Goal: Task Accomplishment & Management: Complete application form

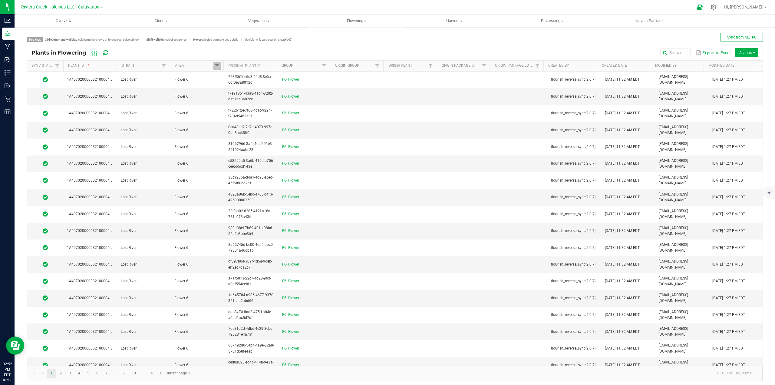
click at [87, 8] on span "Riviera Creek Holdings LLC - Cultivation" at bounding box center [60, 7] width 78 height 5
click at [80, 29] on link "Riviera Creek Holdings LLC - Processing" at bounding box center [62, 29] width 88 height 8
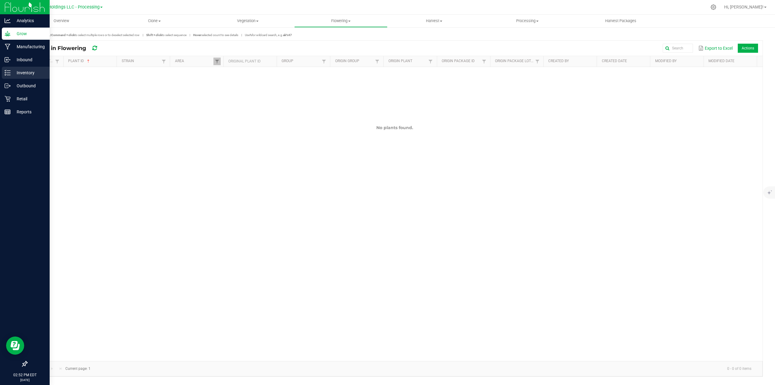
click at [25, 72] on p "Inventory" at bounding box center [29, 72] width 36 height 7
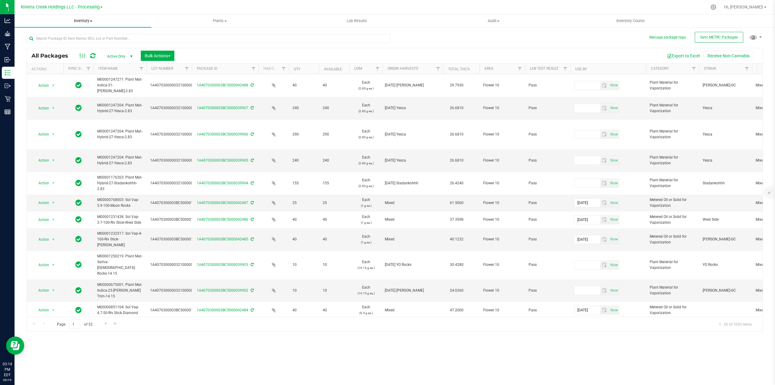
click at [85, 19] on span "Inventory" at bounding box center [83, 20] width 137 height 5
click at [46, 35] on span "All packages" at bounding box center [36, 36] width 42 height 5
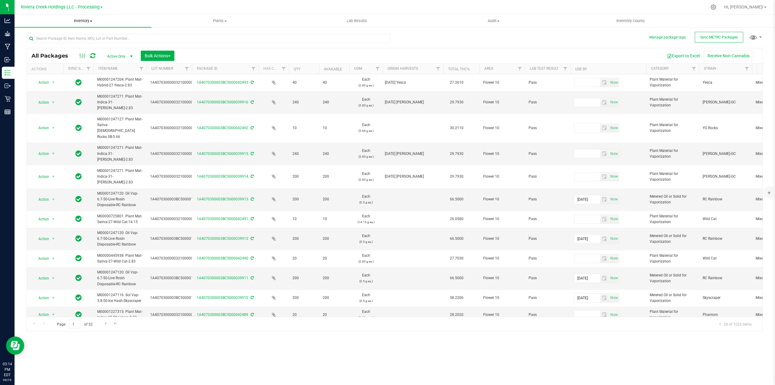
click at [82, 21] on span "Inventory" at bounding box center [83, 20] width 137 height 5
click at [57, 73] on span "From bill of materials" at bounding box center [42, 72] width 55 height 5
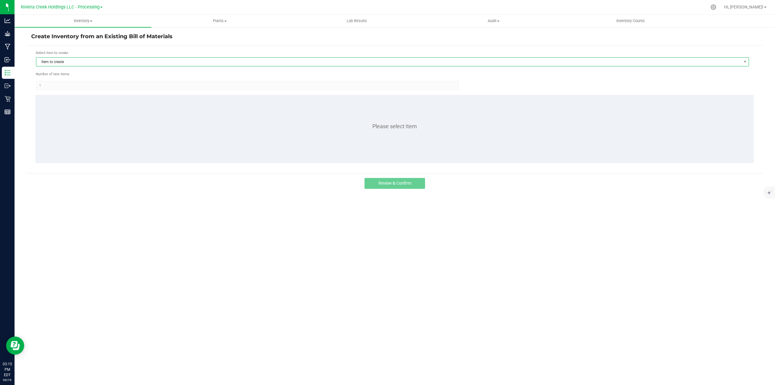
click at [89, 61] on span "Item to create" at bounding box center [388, 62] width 705 height 8
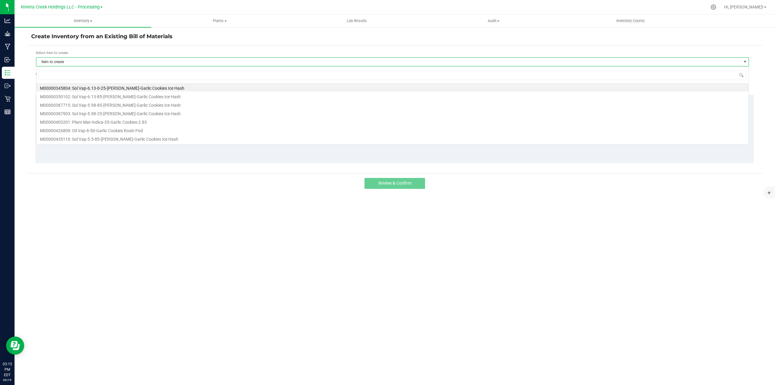
scroll to position [9, 714]
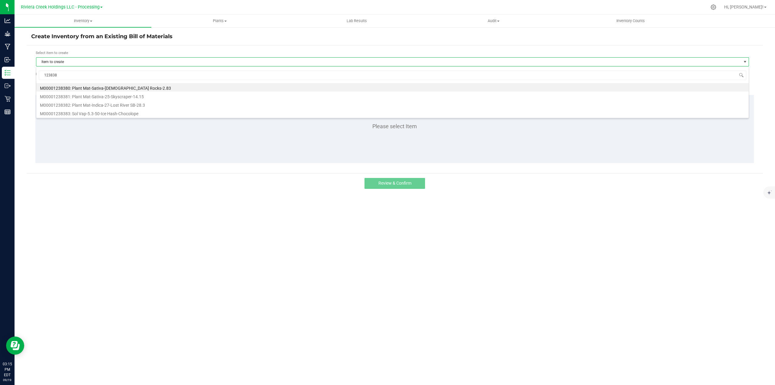
type input "1238380"
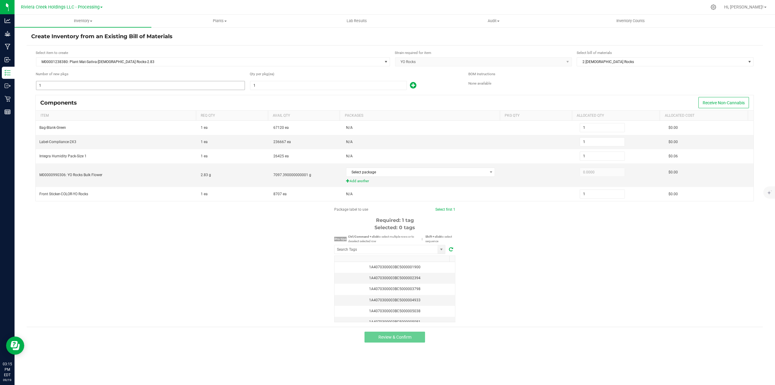
click at [44, 85] on input "1" at bounding box center [140, 85] width 208 height 8
type input "3"
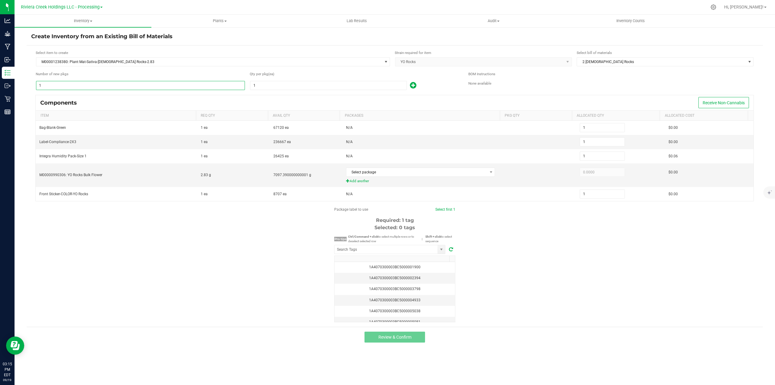
type input "3"
click at [276, 86] on input "1" at bounding box center [329, 85] width 156 height 8
type input "5"
type input "15"
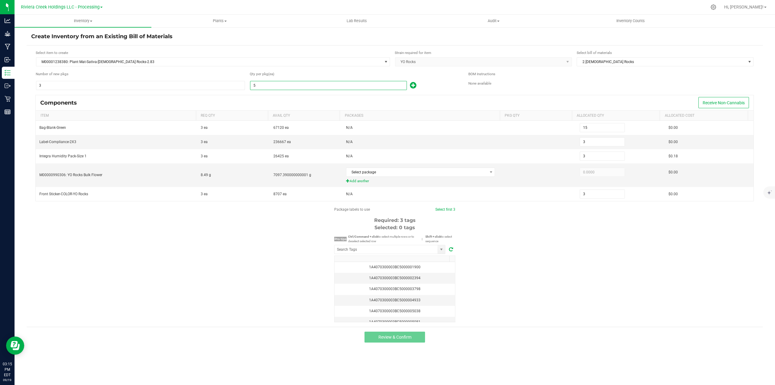
type input "15"
type input "50"
type input "150"
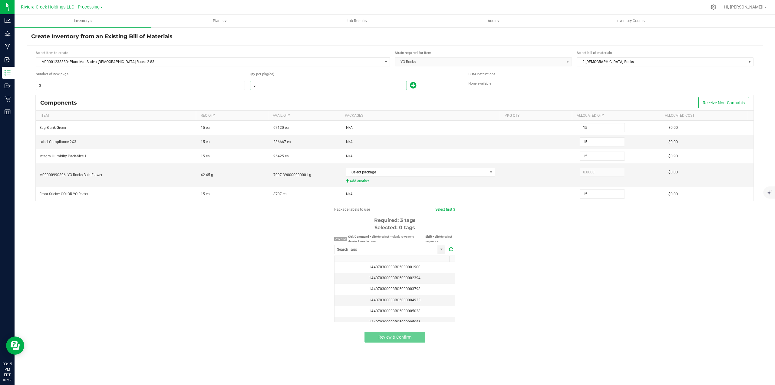
type input "150"
type input "50"
click at [48, 85] on input "3" at bounding box center [140, 85] width 208 height 8
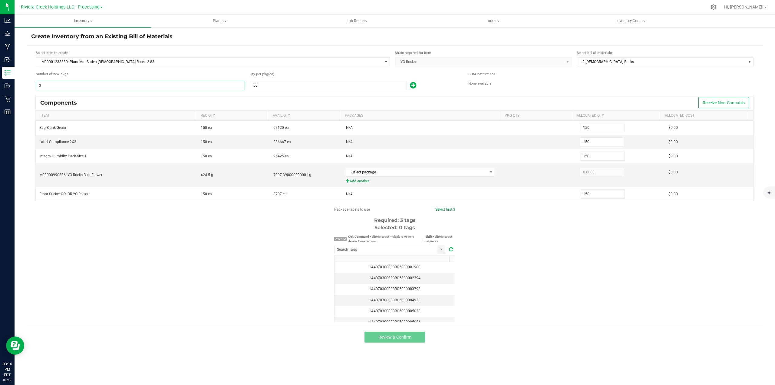
type input "2"
type input "100"
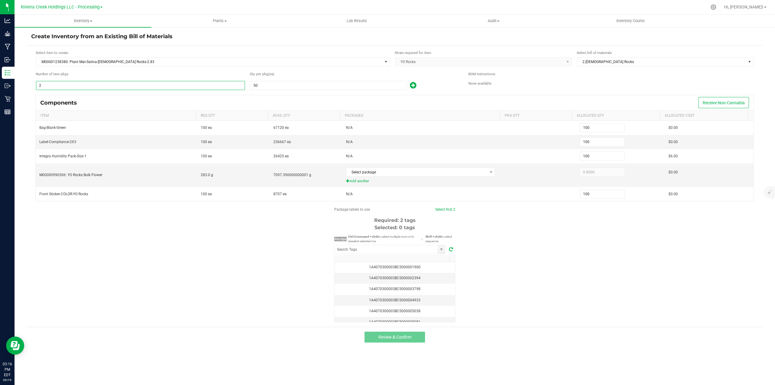
type input "2"
click at [415, 85] on icon at bounding box center [413, 85] width 6 height 8
type input "101"
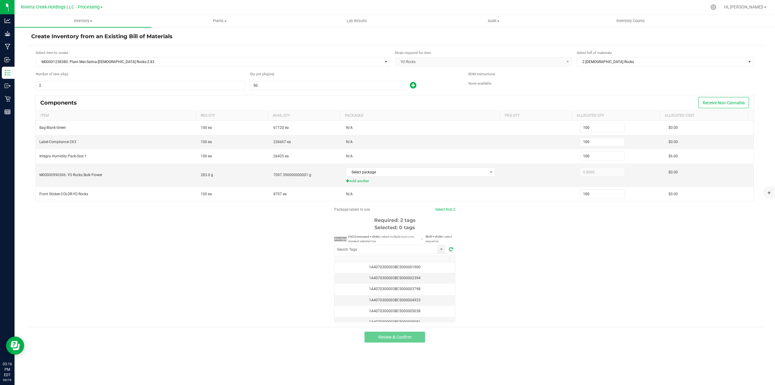
type input "101"
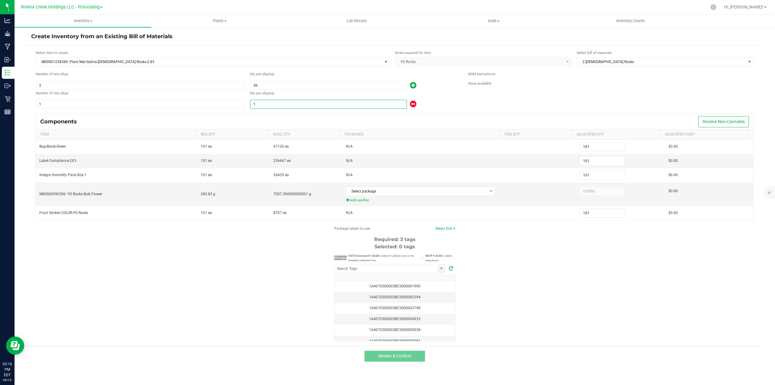
click at [263, 105] on input "1" at bounding box center [329, 104] width 156 height 8
type input "103"
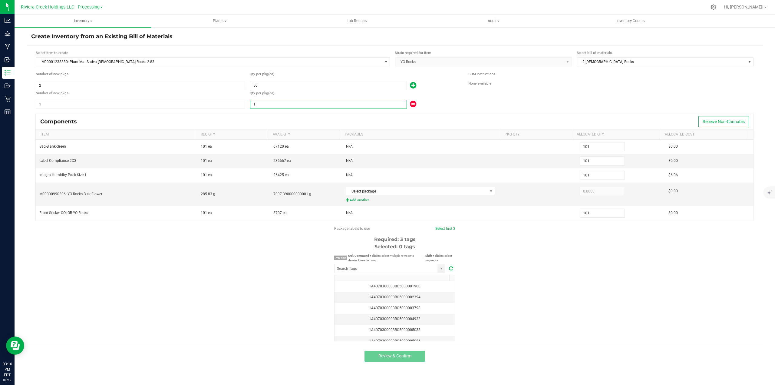
type input "3"
type input "130"
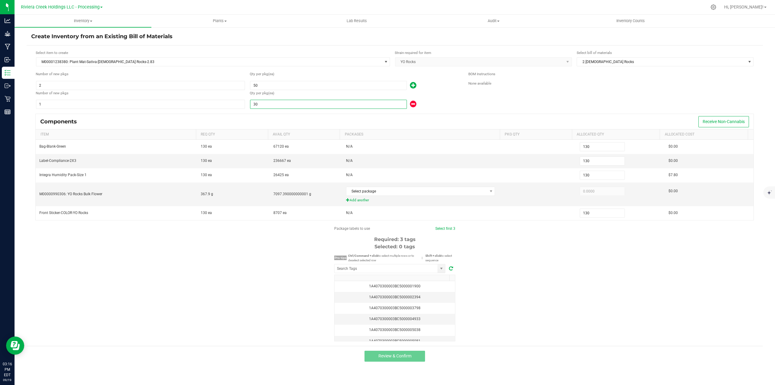
type input "30"
click at [445, 96] on div "Qty per pkg (ea)" at bounding box center [355, 93] width 210 height 7
click at [48, 105] on input "1" at bounding box center [140, 104] width 208 height 8
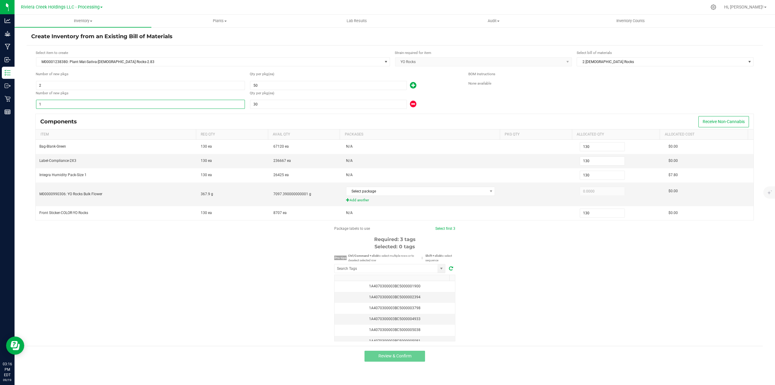
click at [451, 94] on div "Qty per pkg (ea)" at bounding box center [355, 93] width 210 height 6
click at [414, 104] on icon at bounding box center [413, 104] width 6 height 8
type input "100"
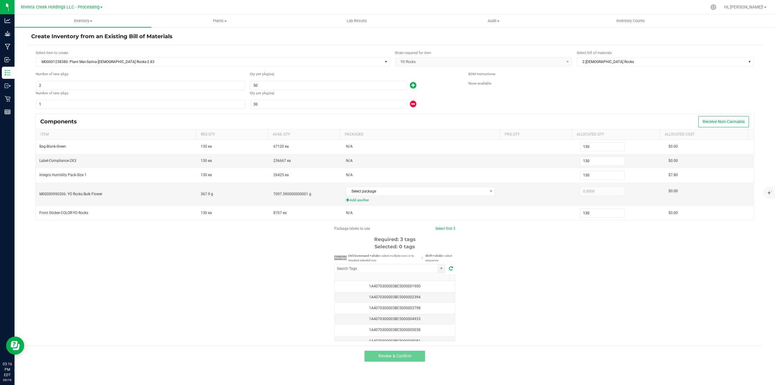
type input "100"
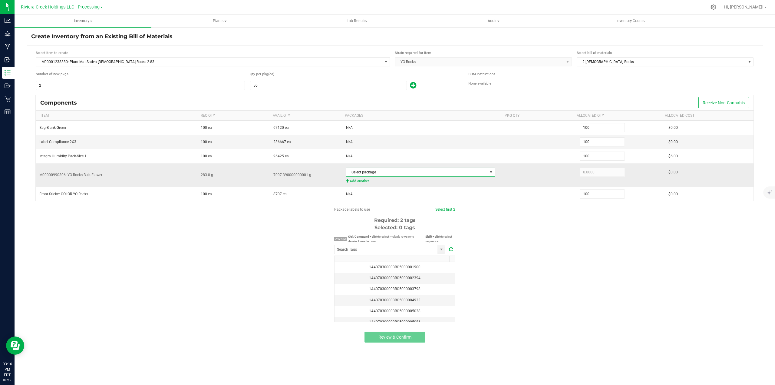
click at [382, 174] on span "Select package" at bounding box center [417, 172] width 141 height 8
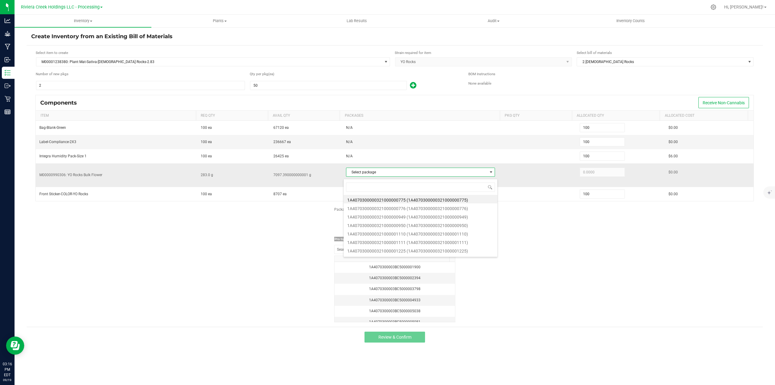
scroll to position [9, 148]
type input "001226"
type input "283.0000"
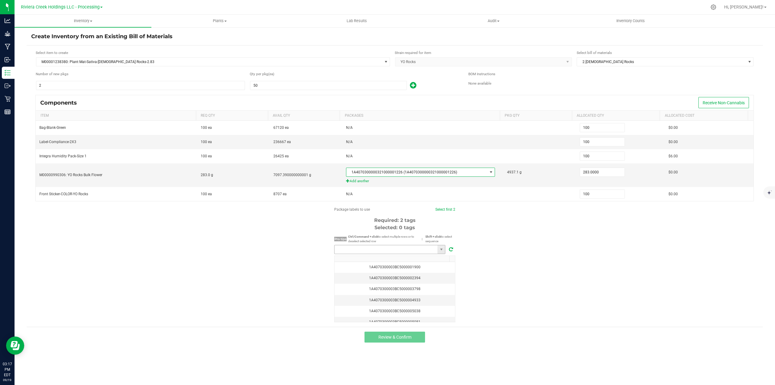
click at [368, 252] on input "NO DATA FOUND" at bounding box center [386, 249] width 103 height 8
type input "1A4070300003BC5000041019"
click at [445, 211] on link "Select first 2" at bounding box center [443, 209] width 20 height 4
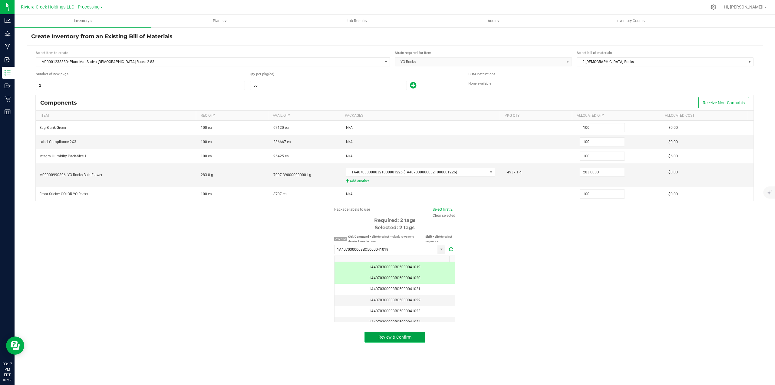
click at [403, 339] on span "Review & Confirm" at bounding box center [395, 336] width 33 height 5
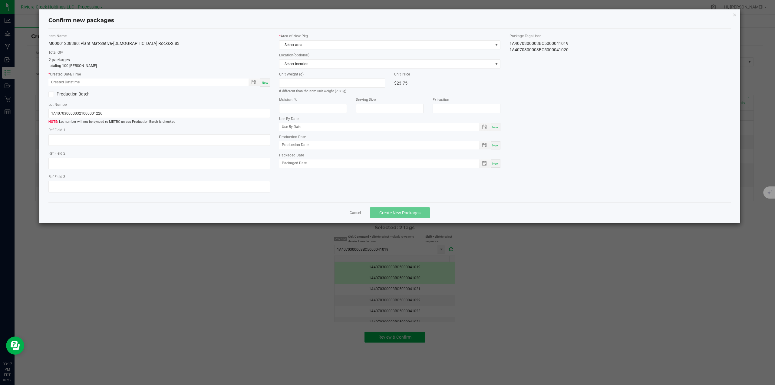
click at [266, 83] on span "Now" at bounding box center [265, 82] width 6 height 3
type input "[DATE] 03:17 PM"
click at [496, 44] on span at bounding box center [496, 44] width 5 height 5
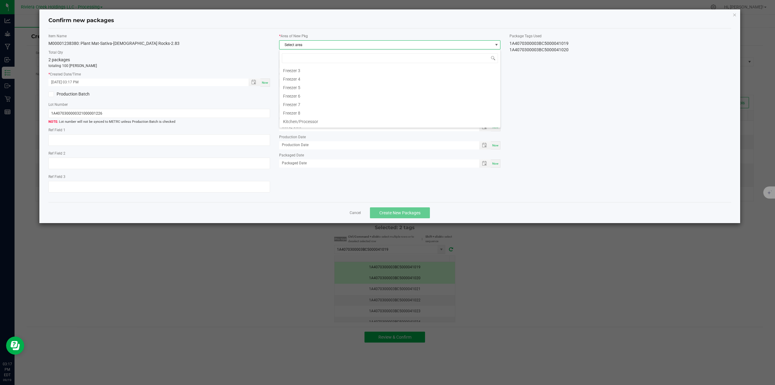
scroll to position [20, 0]
click at [301, 78] on li "Flower 10" at bounding box center [390, 76] width 221 height 8
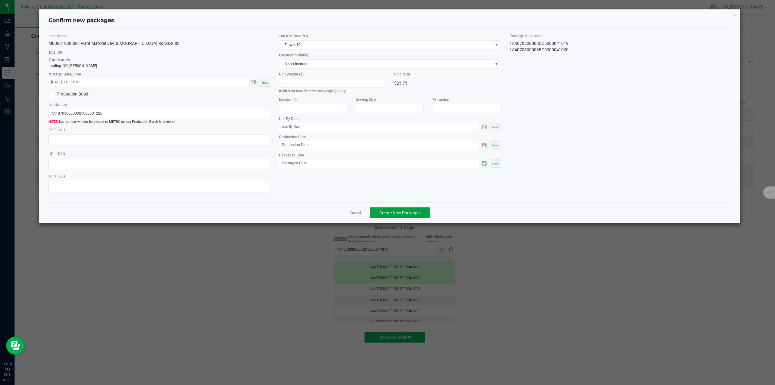
drag, startPoint x: 414, startPoint y: 216, endPoint x: 419, endPoint y: 212, distance: 6.4
click at [414, 215] on span "Create New Packages" at bounding box center [400, 212] width 41 height 5
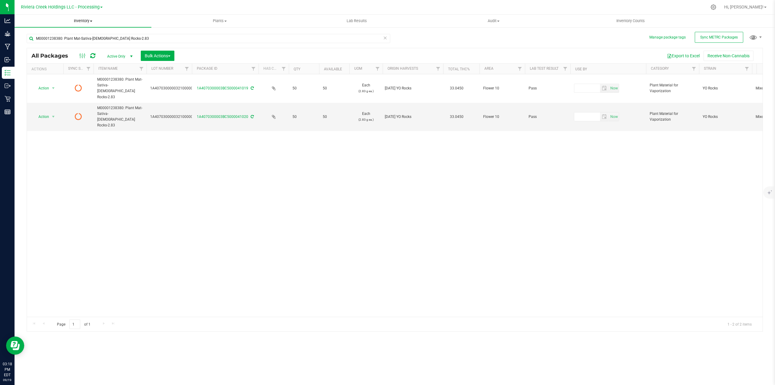
click at [81, 20] on span "Inventory" at bounding box center [83, 20] width 137 height 5
click at [43, 72] on span "From bill of materials" at bounding box center [42, 72] width 55 height 5
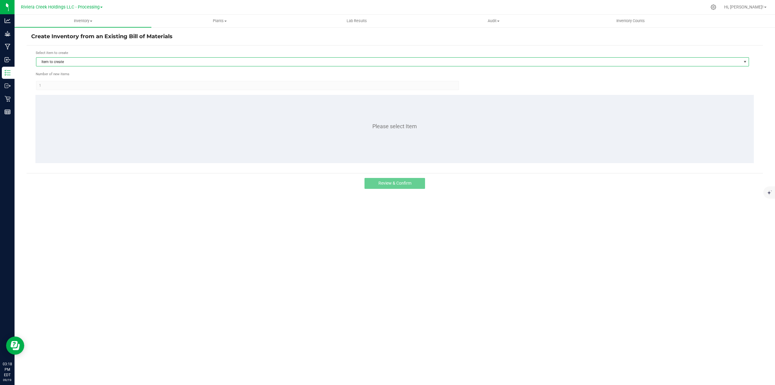
click at [88, 61] on span "Item to create" at bounding box center [388, 62] width 705 height 8
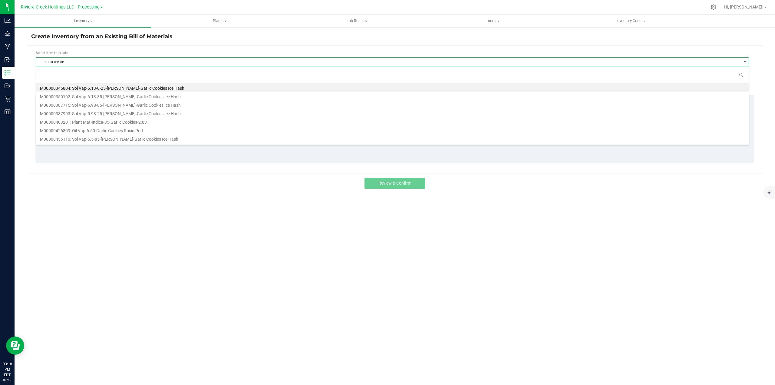
scroll to position [9, 714]
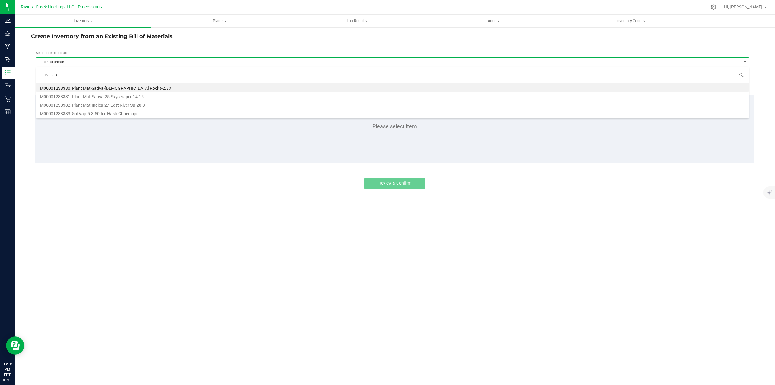
type input "1238380"
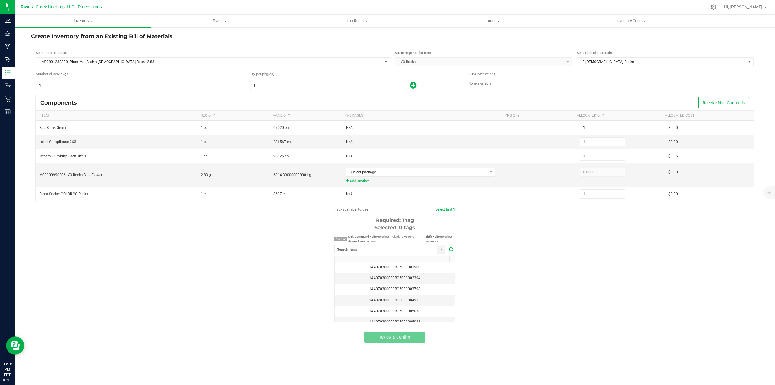
click at [261, 86] on input "1" at bounding box center [329, 85] width 156 height 8
type input "3"
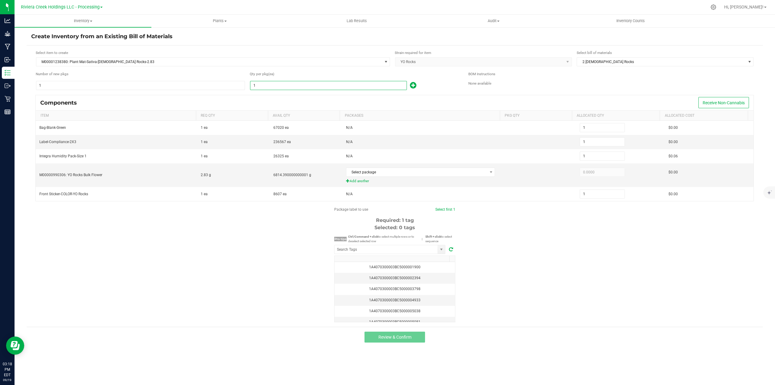
type input "3"
type input "30"
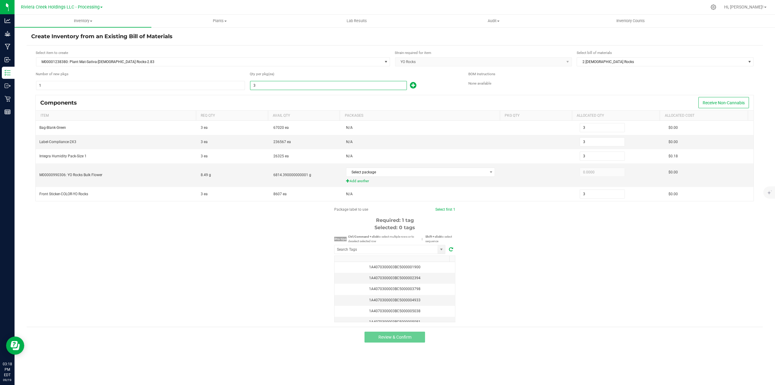
type input "30"
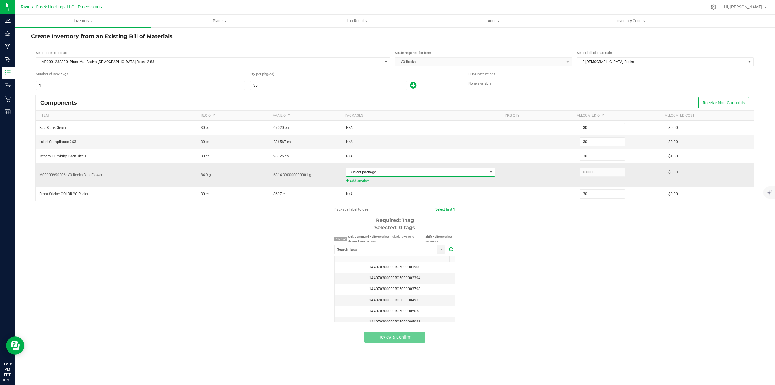
click at [416, 176] on span "Select package" at bounding box center [417, 172] width 141 height 8
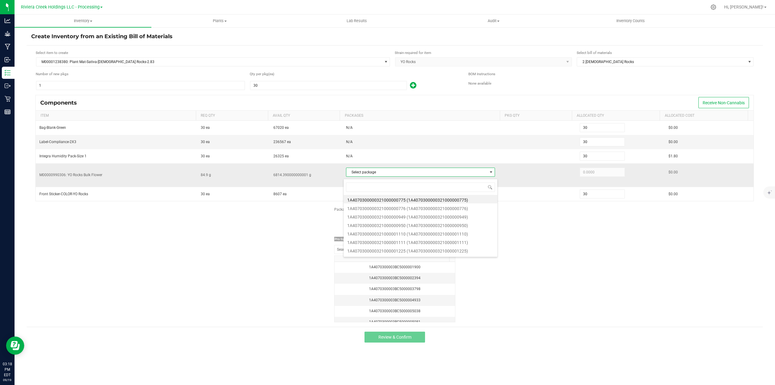
scroll to position [9, 148]
type input "001226"
type input "84.9000"
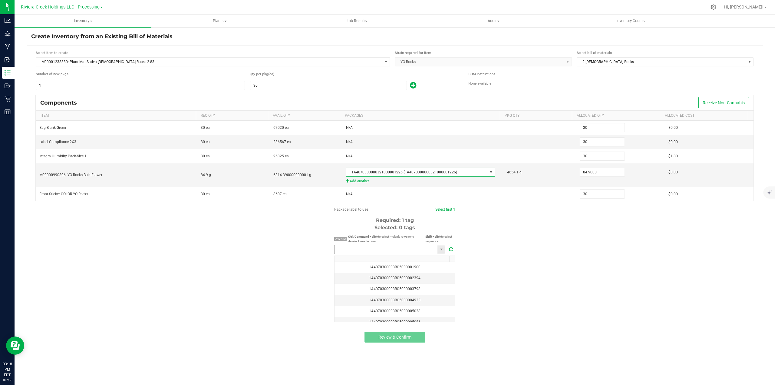
click at [403, 252] on input "NO DATA FOUND" at bounding box center [386, 249] width 103 height 8
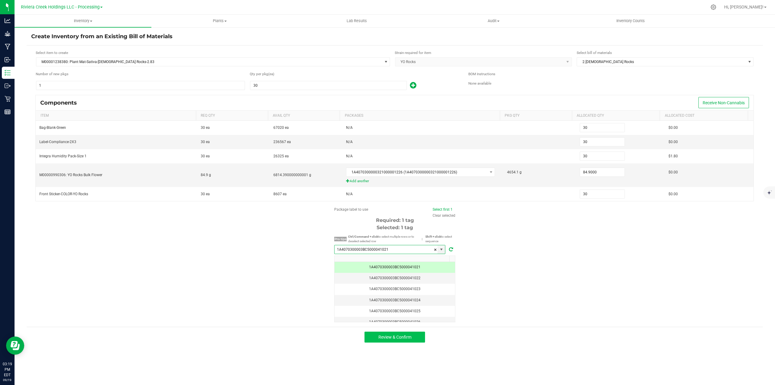
type input "1A4070300003BC5000041021"
click at [405, 339] on span "Review & Confirm" at bounding box center [395, 336] width 33 height 5
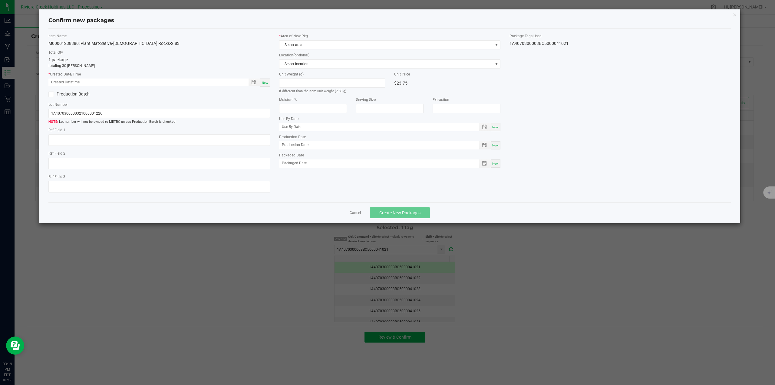
click at [265, 81] on span "Now" at bounding box center [265, 82] width 6 height 3
type input "[DATE] 03:19 PM"
click at [496, 45] on span at bounding box center [496, 44] width 5 height 5
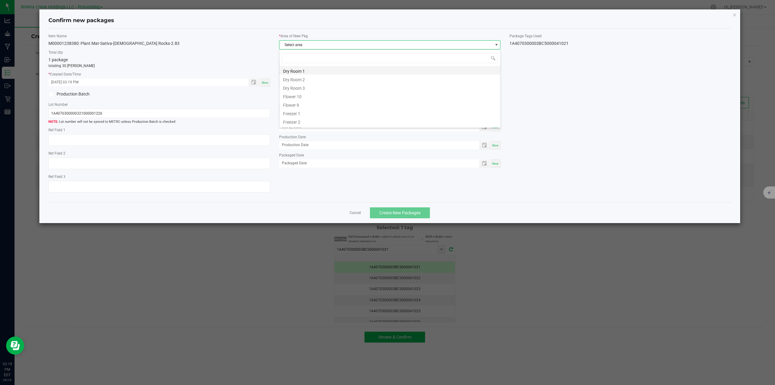
scroll to position [9, 221]
click at [308, 95] on li "Flower 10" at bounding box center [390, 95] width 221 height 8
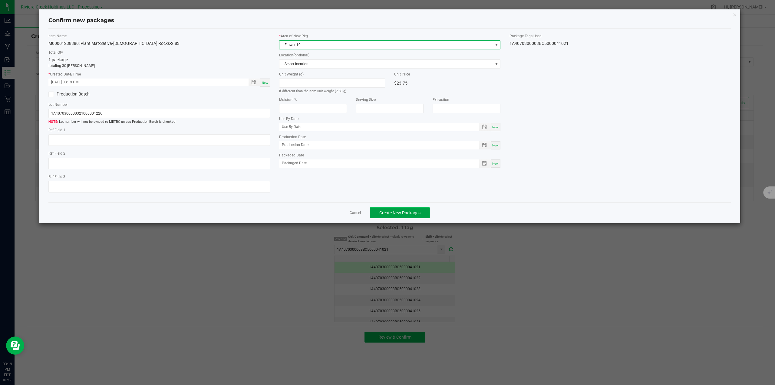
click at [414, 215] on span "Create New Packages" at bounding box center [400, 212] width 41 height 5
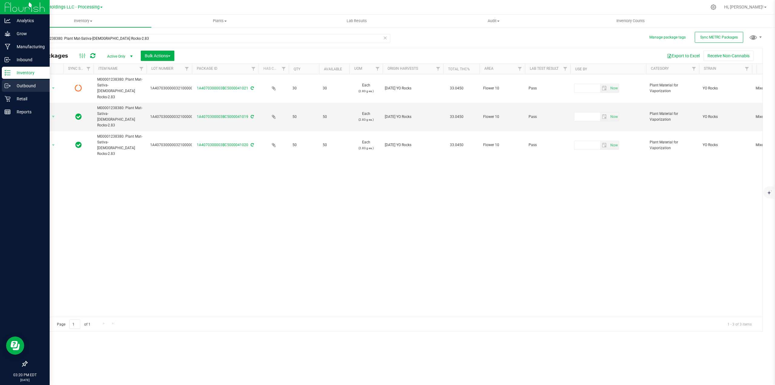
click at [29, 85] on p "Outbound" at bounding box center [29, 85] width 36 height 7
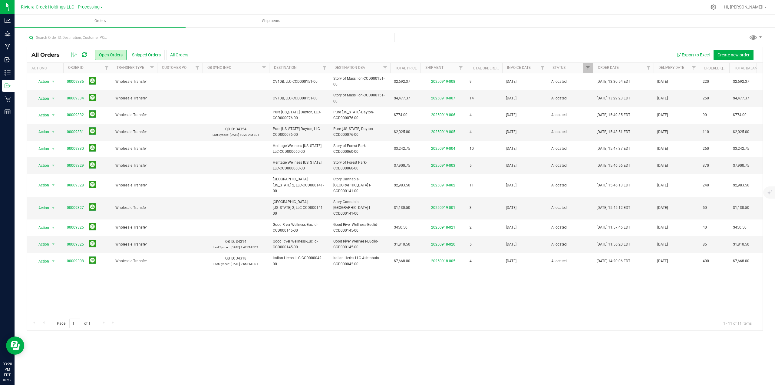
click at [86, 6] on span "Riviera Creek Holdings LLC - Processing" at bounding box center [60, 7] width 79 height 5
click at [79, 21] on link "Riviera Creek Holdings LLC - Cultivation" at bounding box center [62, 21] width 88 height 8
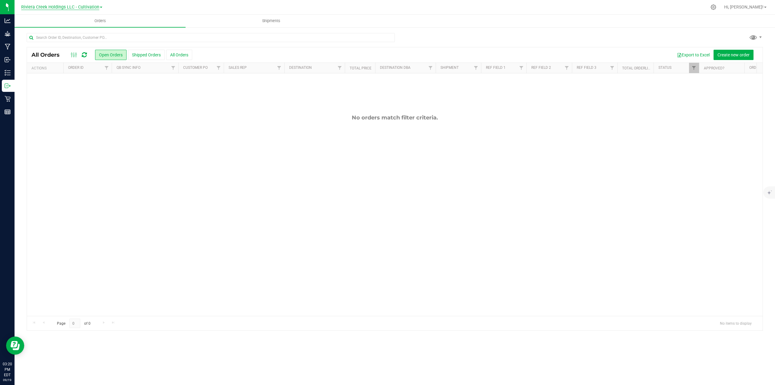
click at [88, 6] on span "Riviera Creek Holdings LLC - Cultivation" at bounding box center [60, 7] width 78 height 5
click at [92, 28] on link "Riviera Creek Holdings LLC - Processing" at bounding box center [62, 29] width 88 height 8
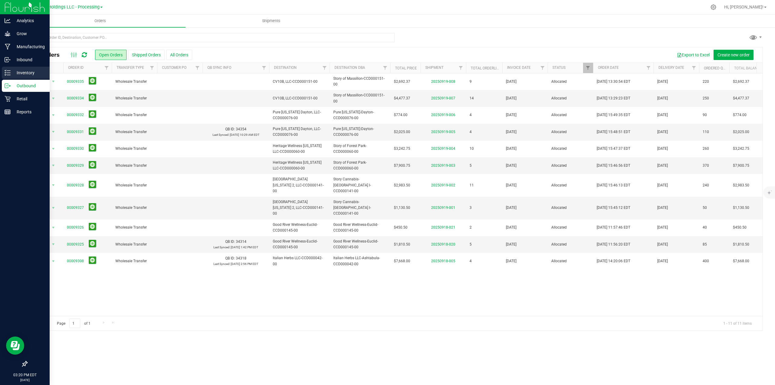
click at [17, 71] on p "Inventory" at bounding box center [29, 72] width 36 height 7
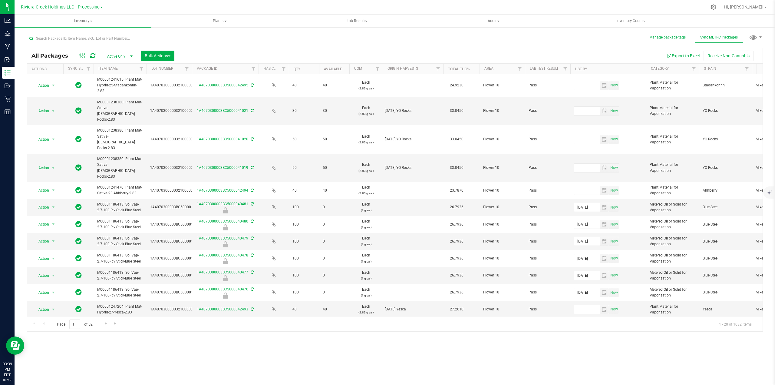
click at [78, 7] on span "Riviera Creek Holdings LLC - Processing" at bounding box center [60, 7] width 79 height 5
click at [80, 23] on link "Riviera Creek Holdings LLC - Cultivation" at bounding box center [62, 21] width 88 height 8
